Goal: Task Accomplishment & Management: Use online tool/utility

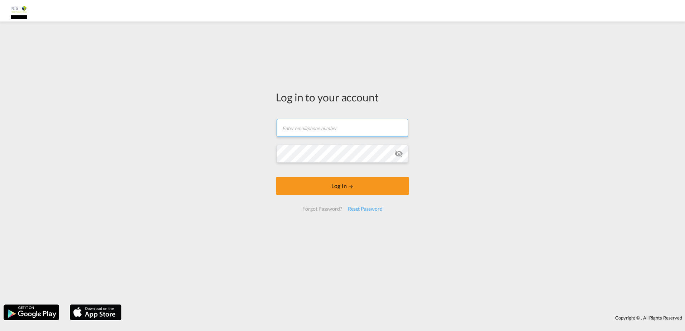
type input "[EMAIL_ADDRESS][DOMAIN_NAME]"
click at [290, 174] on form "jlj@ntg.com Email field is required Password field is required Log In Forgot Pa…" at bounding box center [342, 165] width 133 height 106
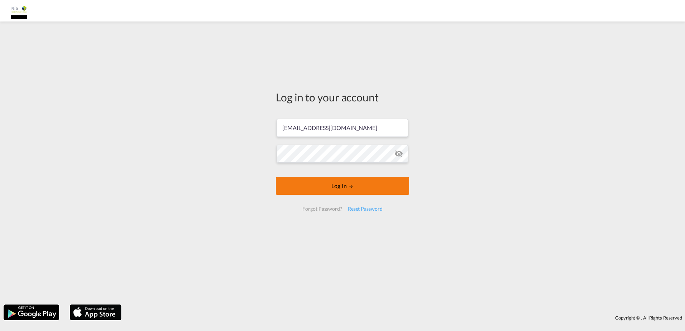
click at [292, 179] on button "Log In" at bounding box center [342, 186] width 133 height 18
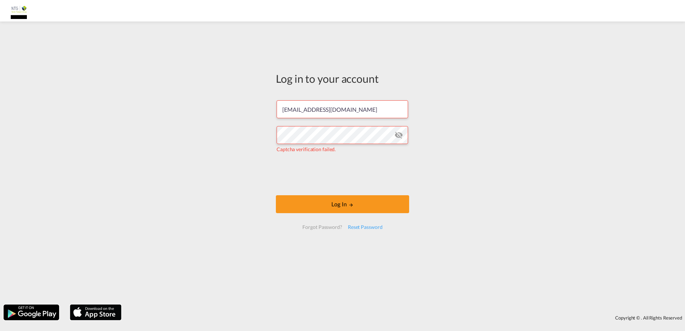
click at [304, 193] on form "jlj@ntg.com Captcha verification failed. Log In Forgot Password? Reset Password" at bounding box center [342, 164] width 133 height 143
click at [307, 200] on button "Log In" at bounding box center [342, 204] width 133 height 18
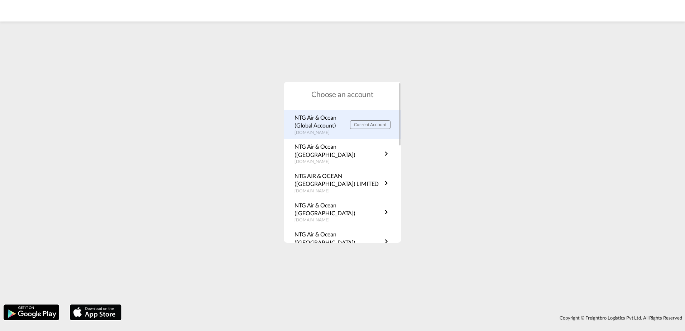
click at [313, 124] on p "NTG Air & Ocean (Global Account)" at bounding box center [323, 122] width 56 height 16
